Goal: Use online tool/utility: Utilize a website feature to perform a specific function

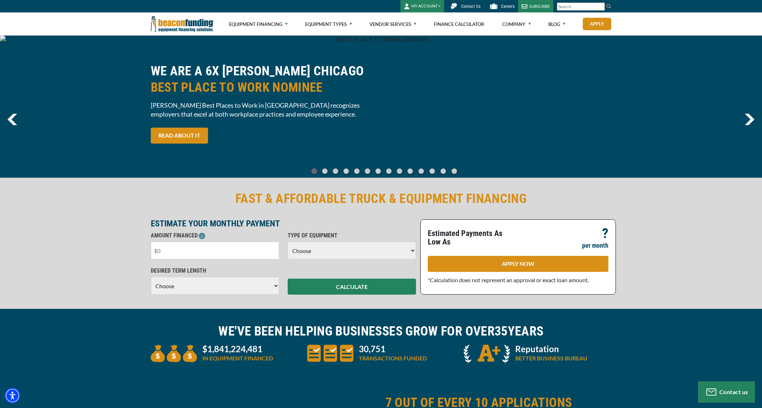
click at [233, 255] on input "text" at bounding box center [215, 251] width 128 height 18
type input "$450,000"
click at [331, 254] on select "Choose Backhoe Boom/Bucket Truck Chipper Commercial Mower Crane DTG/DTF Printin…" at bounding box center [352, 251] width 128 height 18
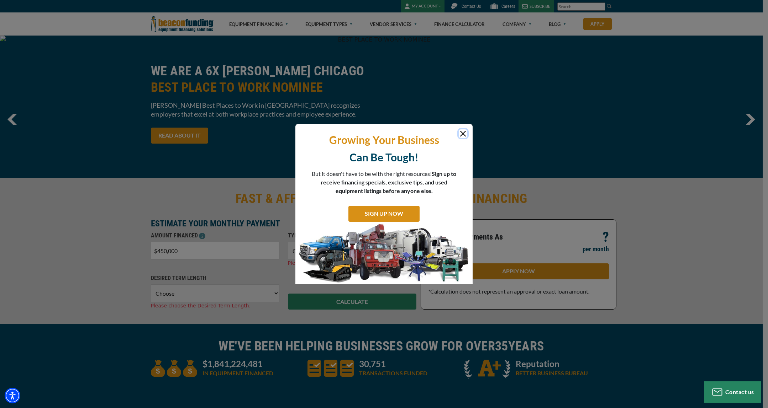
click at [466, 135] on button "Close" at bounding box center [463, 134] width 9 height 9
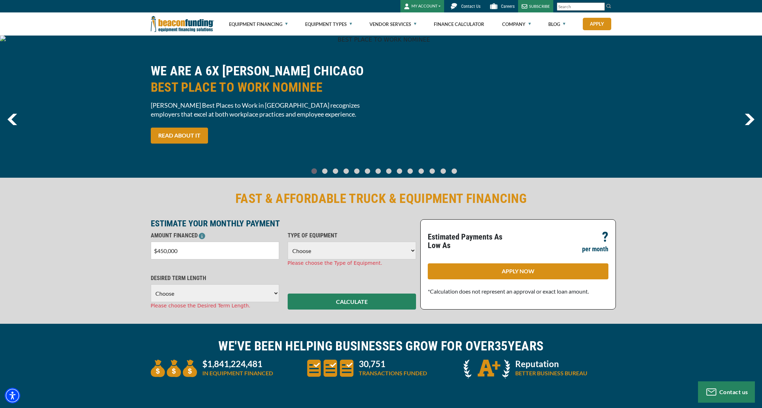
click at [405, 255] on select "Choose Backhoe Boom/Bucket Truck Chipper Commercial Mower Crane DTG/DTF Printin…" at bounding box center [352, 251] width 128 height 18
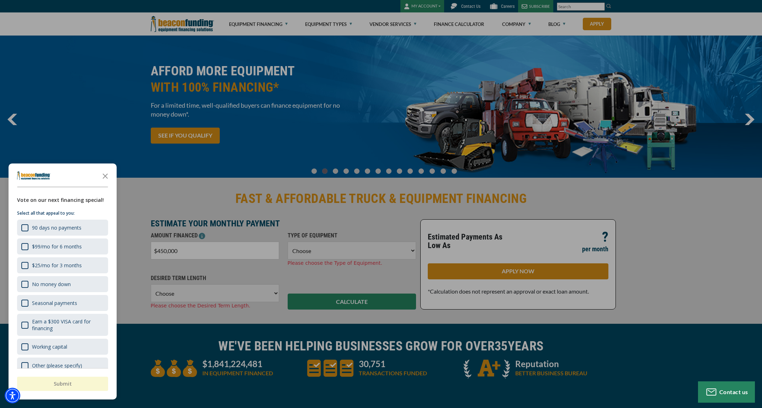
select select "2"
click at [288, 242] on select "Choose Backhoe Boom/Bucket Truck Chipper Commercial Mower Crane DTG/DTF Printin…" at bounding box center [352, 251] width 128 height 18
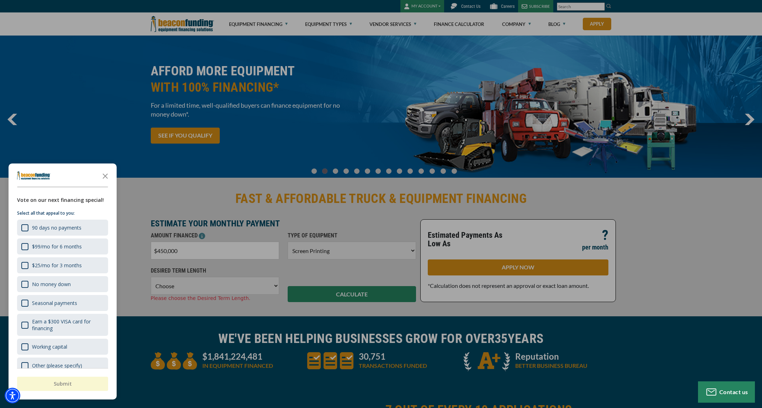
click at [228, 290] on div "button" at bounding box center [381, 204] width 762 height 408
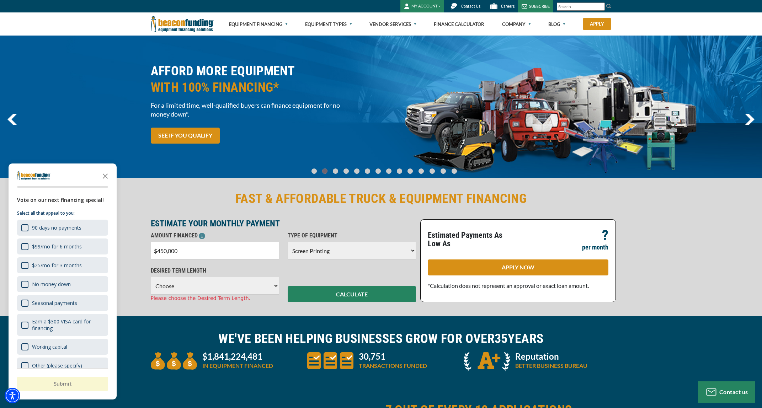
click at [245, 281] on select "Choose 36 Months 48 Months 60 Months 72 Months 84 Months" at bounding box center [215, 286] width 128 height 18
select select "60"
click at [151, 277] on select "Choose 36 Months 48 Months 60 Months 72 Months 84 Months" at bounding box center [215, 286] width 128 height 18
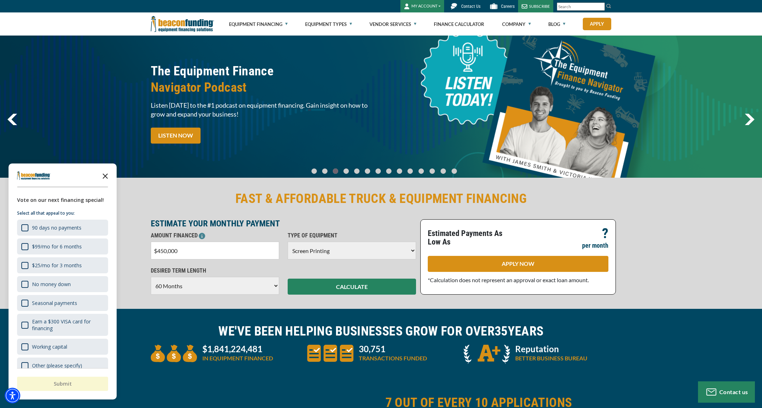
click at [107, 178] on polygon "Close the survey" at bounding box center [105, 176] width 5 height 5
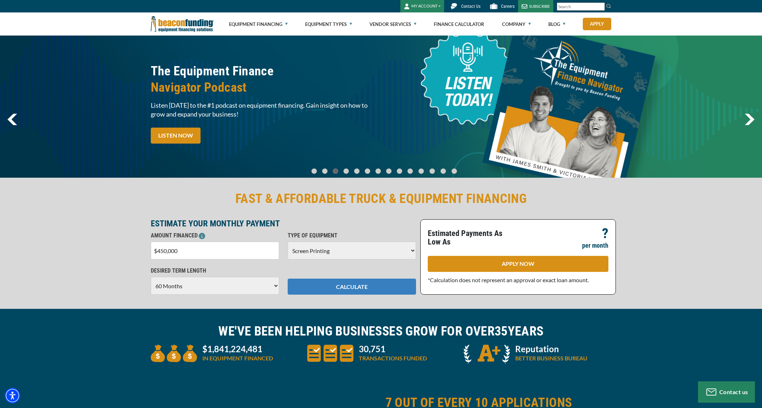
click at [364, 287] on button "CALCULATE" at bounding box center [352, 287] width 128 height 16
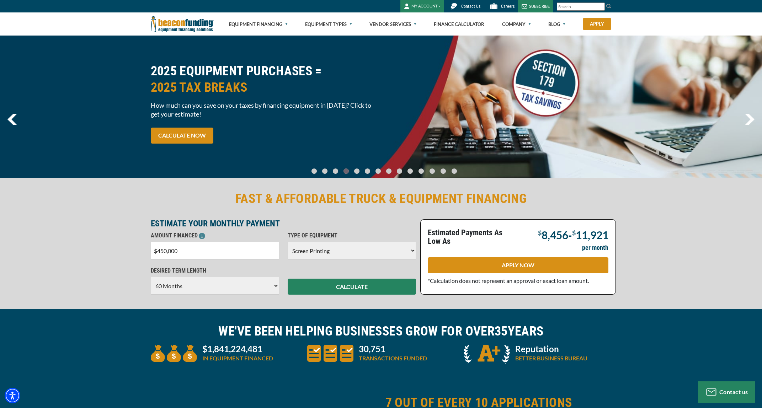
click at [205, 251] on input "$450,000" at bounding box center [215, 251] width 128 height 18
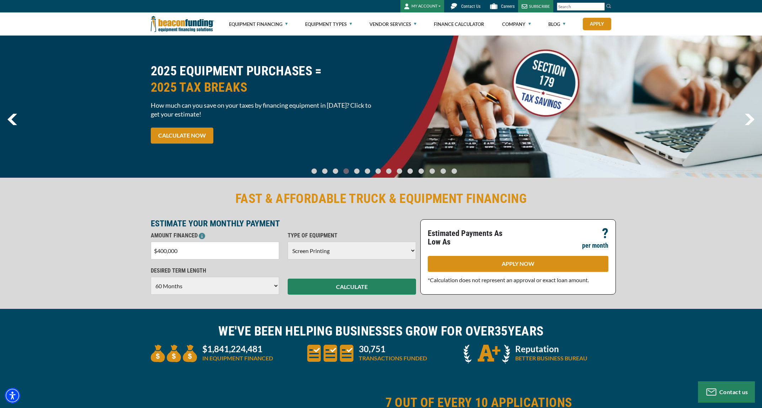
click at [74, 265] on div "FAST & AFFORDABLE TRUCK & EQUIPMENT FINANCING ESTIMATE YOUR MONTHLY PAYMENT AMO…" at bounding box center [381, 242] width 762 height 133
click at [353, 287] on button "CALCULATE" at bounding box center [352, 287] width 128 height 16
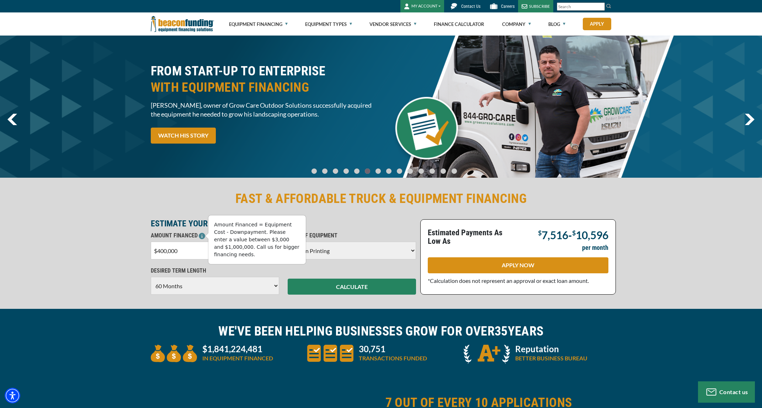
click at [200, 235] on icon at bounding box center [202, 236] width 6 height 6
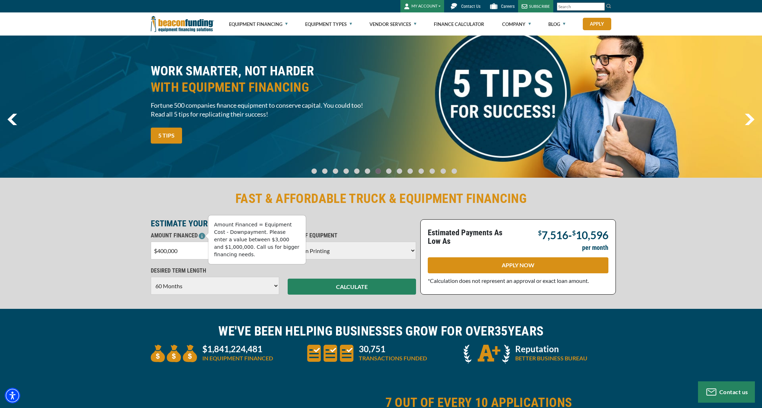
click at [190, 250] on input "$400,000" at bounding box center [215, 251] width 128 height 18
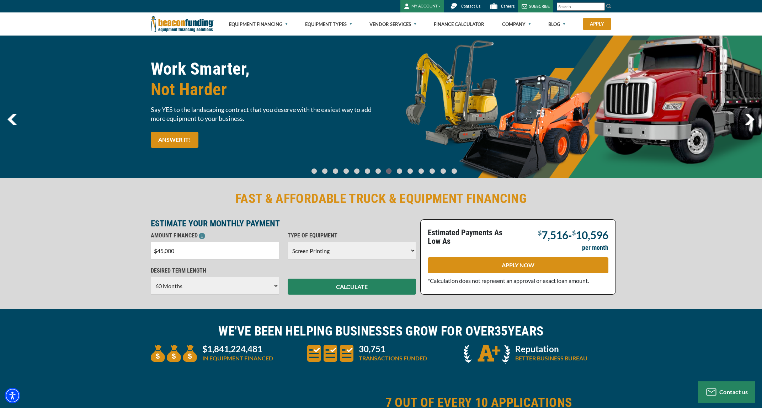
type input "$450,000"
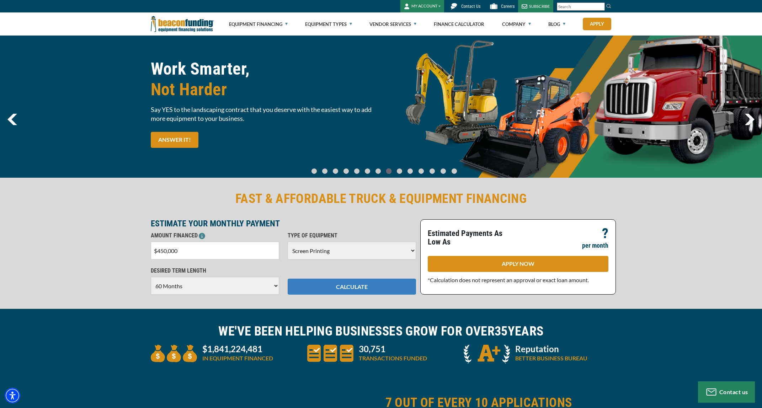
click at [350, 293] on button "CALCULATE" at bounding box center [352, 287] width 128 height 16
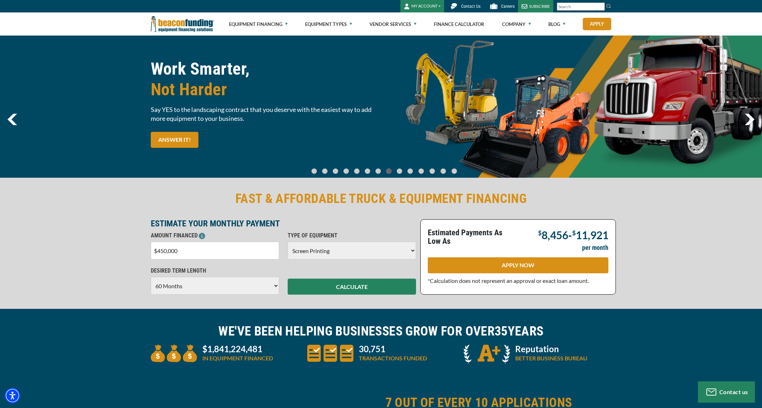
drag, startPoint x: 215, startPoint y: 284, endPoint x: 211, endPoint y: 287, distance: 5.1
click at [215, 284] on select "Choose 36 Months 48 Months 60 Months 72 Months 84 Months" at bounding box center [215, 286] width 128 height 18
click at [151, 277] on select "Choose 36 Months 48 Months 60 Months 72 Months 84 Months" at bounding box center [215, 286] width 128 height 18
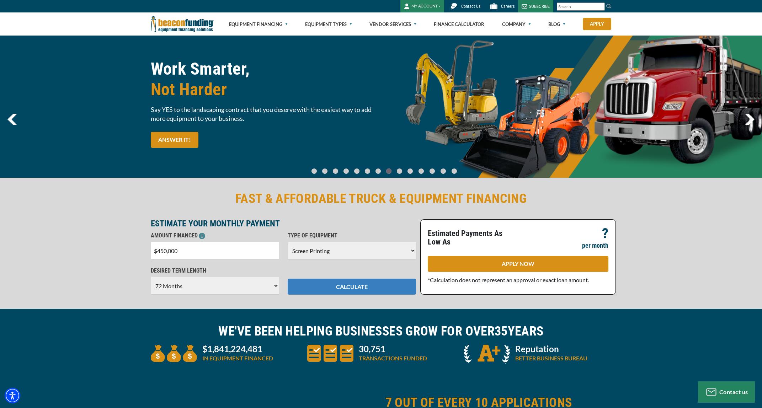
click at [363, 284] on button "CALCULATE" at bounding box center [352, 287] width 128 height 16
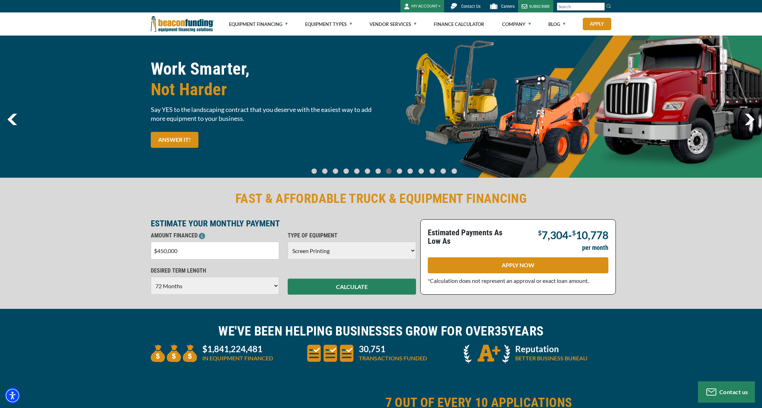
click at [257, 278] on select "Choose 36 Months 48 Months 60 Months 72 Months 84 Months" at bounding box center [215, 286] width 128 height 18
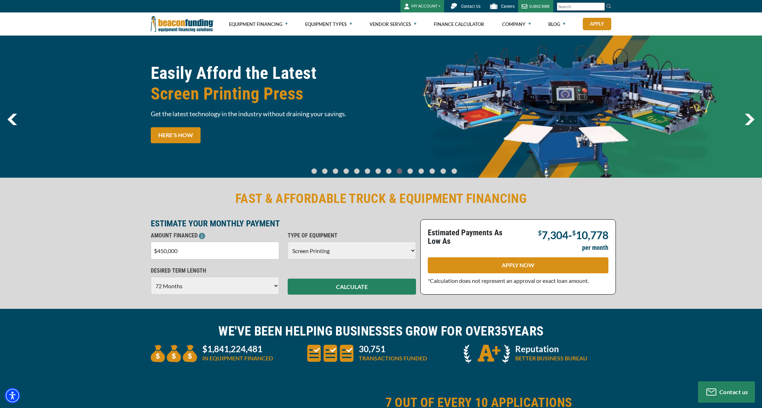
select select "60"
click at [151, 277] on select "Choose 36 Months 48 Months 60 Months 72 Months 84 Months" at bounding box center [215, 286] width 128 height 18
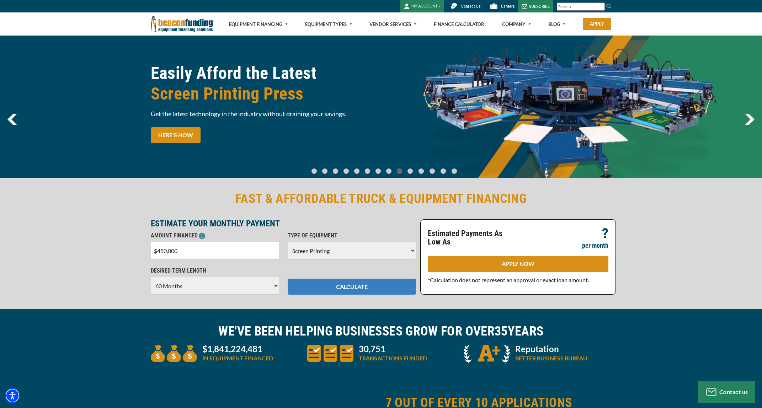
click at [345, 286] on button "CALCULATE" at bounding box center [352, 287] width 128 height 16
